Goal: Information Seeking & Learning: Check status

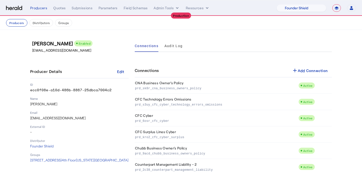
select select "pfm_lx2v_founder_shield"
select select "**********"
click at [307, 5] on select "1Fort Affinity Risk Billy BindHQ Bunker CRC Campus Coverage Citadel Fifthwall F…" at bounding box center [301, 8] width 50 height 8
click at [276, 4] on select "1Fort Affinity Risk Billy BindHQ Bunker CRC Campus Coverage Citadel Fifthwall F…" at bounding box center [301, 8] width 50 height 8
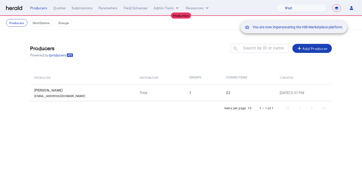
click at [55, 9] on div "You are now impersonating the HIB Marketplace platform." at bounding box center [181, 87] width 362 height 174
click at [58, 7] on div "You are now impersonating the HIB Marketplace platform." at bounding box center [181, 87] width 362 height 174
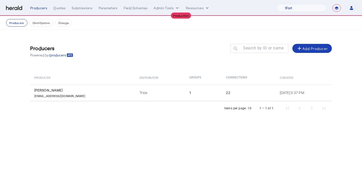
click at [58, 7] on div "Quotes" at bounding box center [59, 8] width 12 height 5
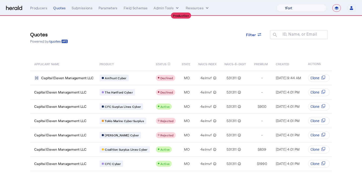
click at [316, 8] on select "1Fort Affinity Risk Billy BindHQ Bunker CRC Campus Coverage Citadel Fifthwall F…" at bounding box center [301, 8] width 50 height 8
click at [276, 4] on select "1Fort Affinity Risk Billy BindHQ Bunker CRC Campus Coverage Citadel Fifthwall F…" at bounding box center [301, 8] width 50 height 8
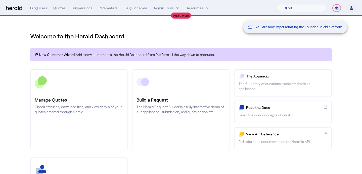
click at [345, 53] on div "You are now impersonating the Founder Shield platform." at bounding box center [181, 87] width 362 height 174
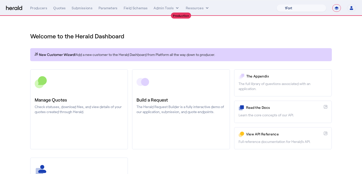
click at [303, 9] on select "1Fort Affinity Risk Billy BindHQ Bunker CRC Campus Coverage Citadel Fifthwall F…" at bounding box center [301, 8] width 50 height 8
click at [276, 4] on select "1Fort Affinity Risk Billy BindHQ Bunker CRC Campus Coverage Citadel Fifthwall F…" at bounding box center [301, 8] width 50 height 8
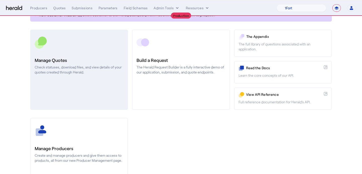
scroll to position [42, 0]
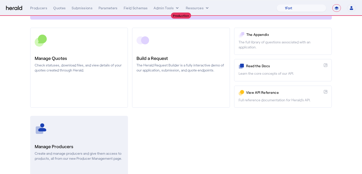
click at [87, 163] on link "Manage Producers Create and manage producers and give them access to products, …" at bounding box center [79, 156] width 98 height 80
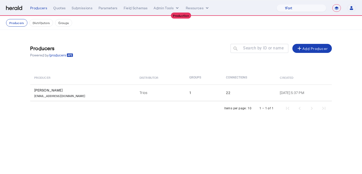
click at [101, 105] on div "Items per page: 10 1 – 1 of 1" at bounding box center [181, 109] width 302 height 14
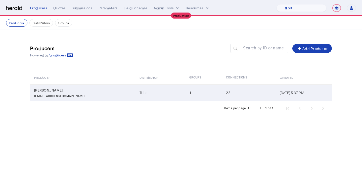
click at [135, 94] on td "Trios" at bounding box center [160, 93] width 50 height 17
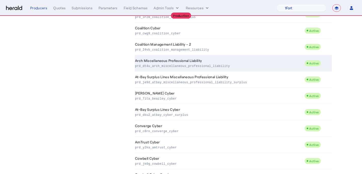
scroll to position [214, 0]
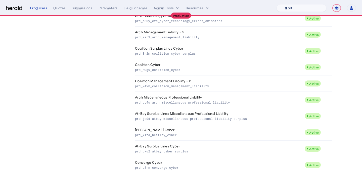
click at [297, 11] on select "1Fort Affinity Risk Billy BindHQ Bunker CRC Campus Coverage Citadel Fifthwall F…" at bounding box center [301, 8] width 50 height 8
select select "pfm_lx2v_founder_shield"
click at [276, 4] on select "1Fort Affinity Risk Billy BindHQ Bunker CRC Campus Coverage Citadel Fifthwall F…" at bounding box center [301, 8] width 50 height 8
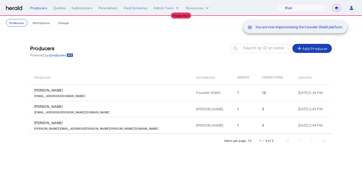
click at [59, 9] on div "You are now impersonating the Founder Shield platform." at bounding box center [181, 87] width 362 height 174
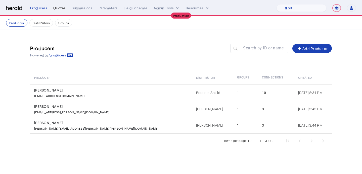
click at [59, 8] on div "Quotes" at bounding box center [59, 8] width 12 height 5
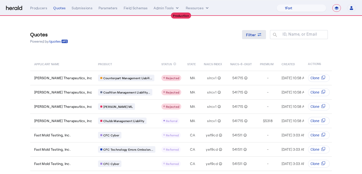
click at [252, 39] on span at bounding box center [254, 35] width 24 height 12
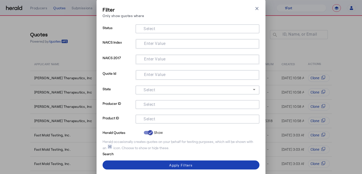
click at [169, 120] on input "Select" at bounding box center [196, 119] width 114 height 6
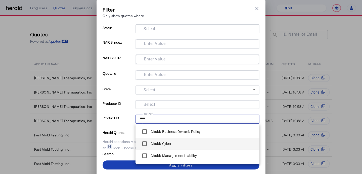
type input "*****"
click at [164, 141] on div "Chubb Cyber" at bounding box center [155, 144] width 32 height 10
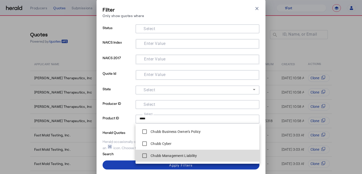
click at [163, 154] on label "Chubb Management Liability" at bounding box center [173, 156] width 47 height 5
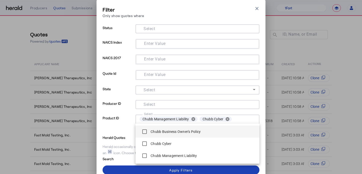
click at [171, 131] on label "Chubb Business Owner's Policy" at bounding box center [175, 131] width 51 height 5
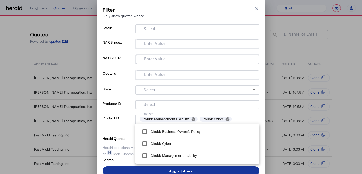
click at [118, 168] on span at bounding box center [181, 171] width 157 height 12
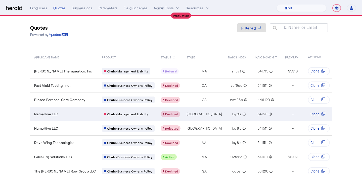
scroll to position [8, 0]
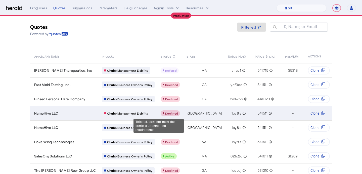
click at [165, 113] on span "Declined" at bounding box center [171, 114] width 13 height 4
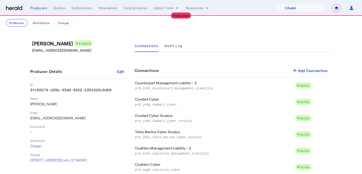
select select "pfm_j8lw_citadel"
select select "**********"
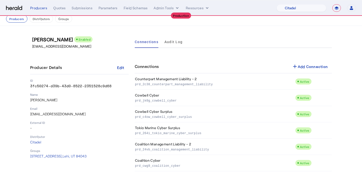
click at [315, 12] on nav "**********" at bounding box center [181, 8] width 362 height 16
click at [313, 10] on select "1Fort Affinity Risk Billy BindHQ Bunker CRC Campus Coverage Citadel Fifthwall F…" at bounding box center [301, 8] width 50 height 8
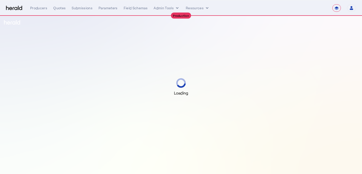
select select "**********"
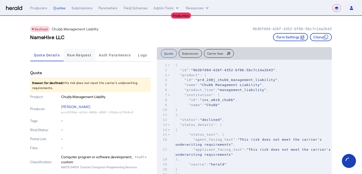
click at [75, 57] on span "Raw Request" at bounding box center [79, 55] width 24 height 12
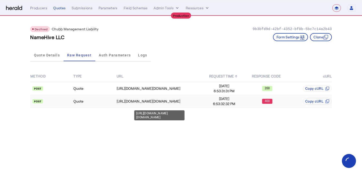
click at [186, 97] on td "[URL][DOMAIN_NAME][DOMAIN_NAME]" at bounding box center [159, 101] width 86 height 13
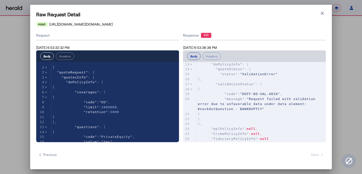
scroll to position [68, 0]
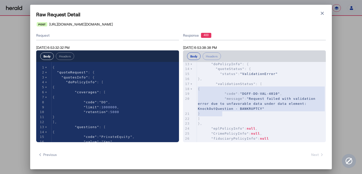
type textarea "**********"
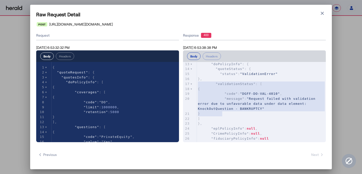
drag, startPoint x: 234, startPoint y: 115, endPoint x: 190, endPoint y: 85, distance: 53.7
click at [197, 85] on div "1 { 2 "status" : "Failure" , 3 "messages" : [ 4 { 5 "messageCode" : "DGFF-OTH-V…" at bounding box center [261, 91] width 129 height 189
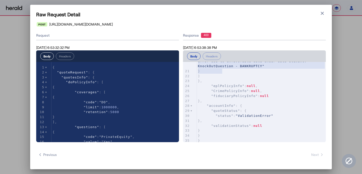
scroll to position [0, 0]
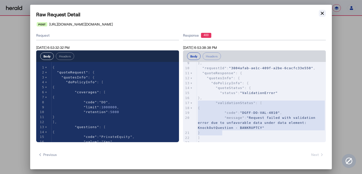
click at [323, 11] on icon "button" at bounding box center [322, 13] width 5 height 5
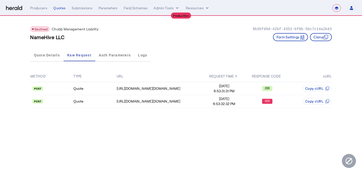
click at [259, 125] on body "**********" at bounding box center [181, 87] width 362 height 174
